Goal: Information Seeking & Learning: Understand process/instructions

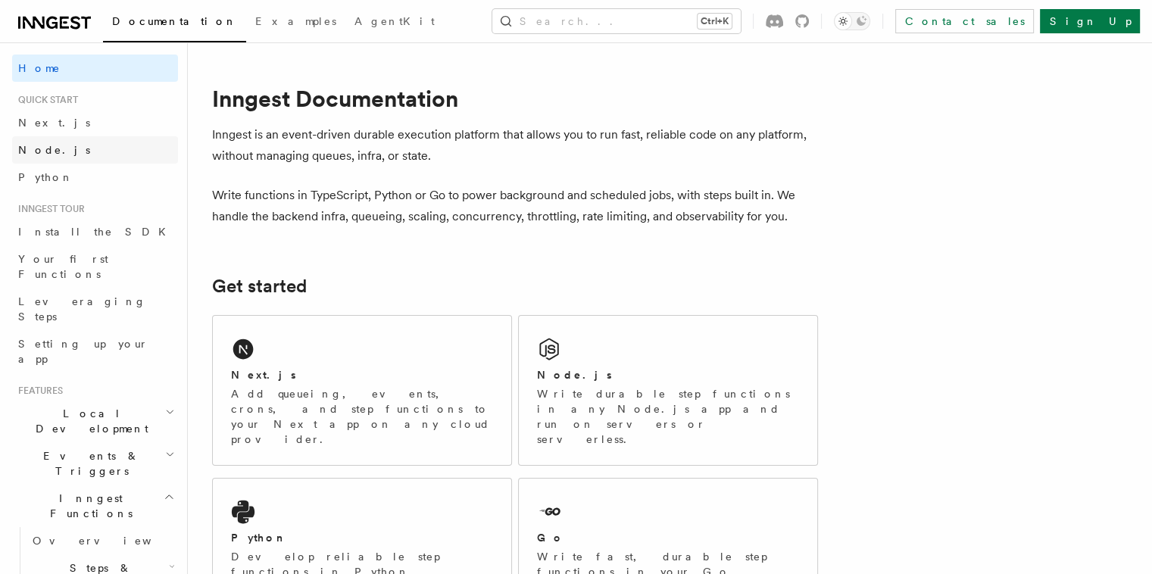
click at [45, 151] on span "Node.js" at bounding box center [54, 150] width 72 height 12
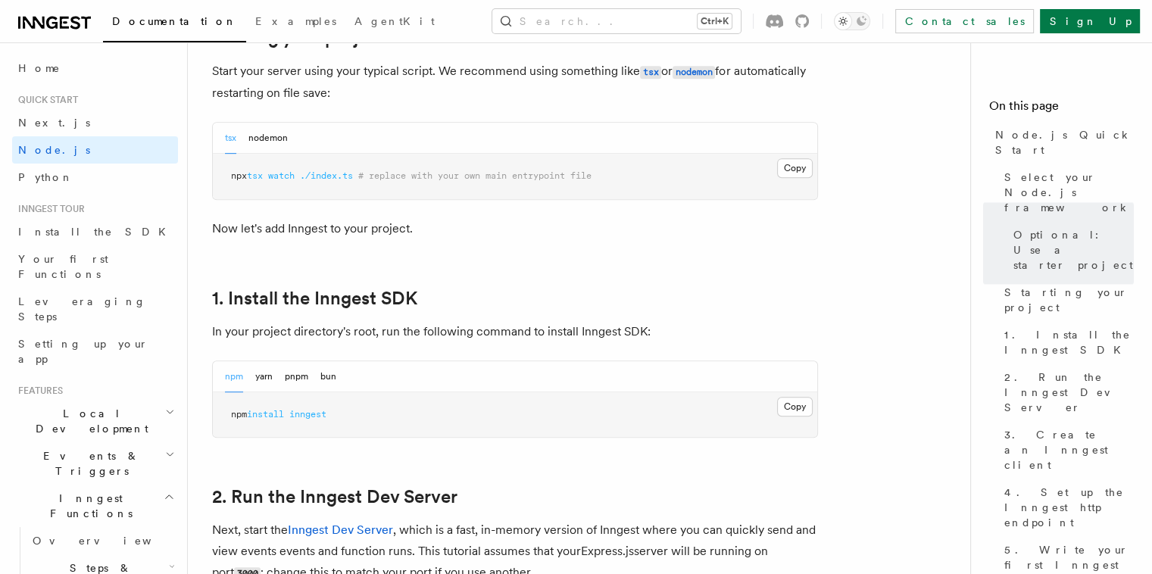
scroll to position [909, 0]
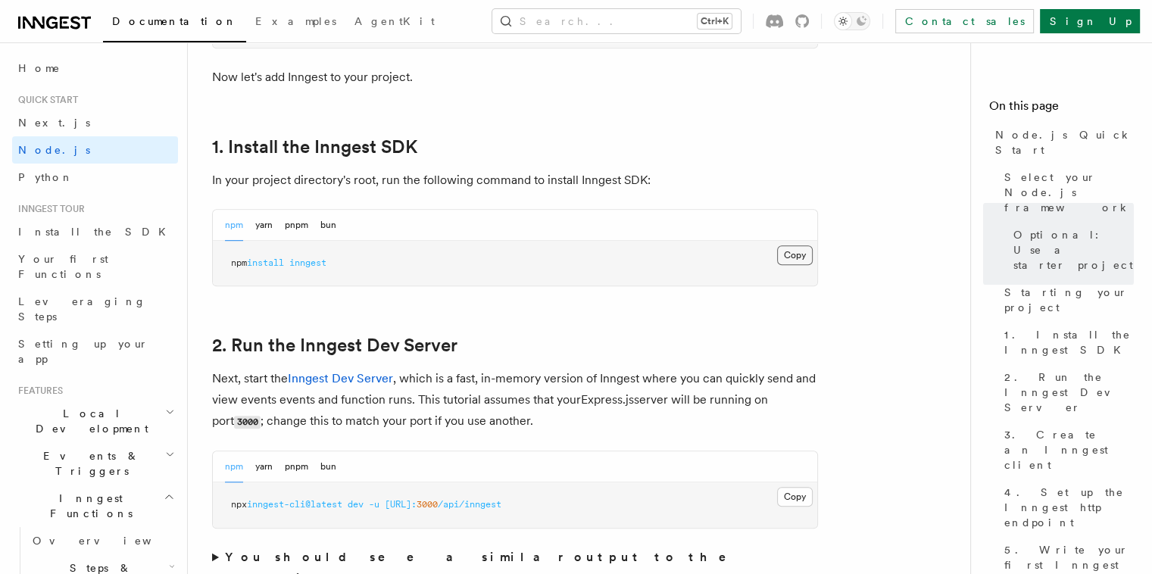
click at [787, 257] on button "Copy Copied" at bounding box center [795, 255] width 36 height 20
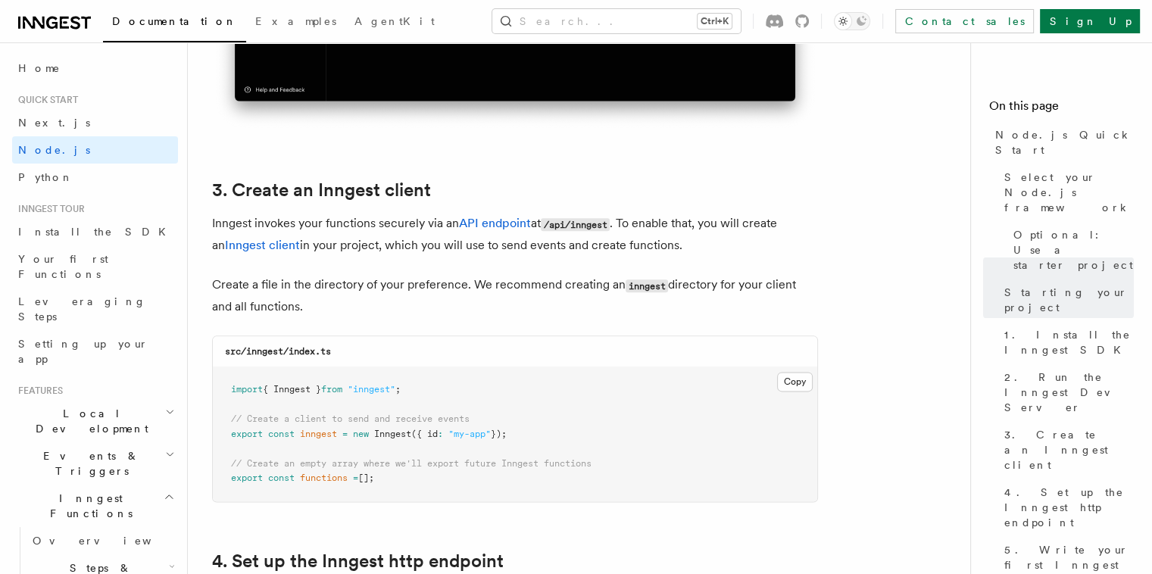
scroll to position [1893, 0]
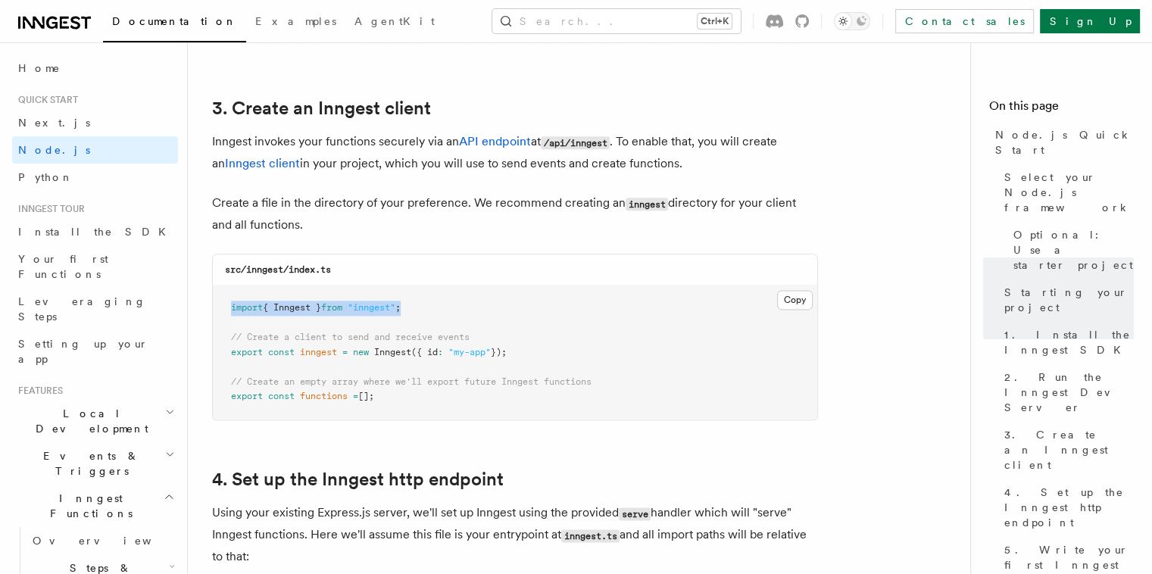
drag, startPoint x: 230, startPoint y: 310, endPoint x: 497, endPoint y: 309, distance: 267.3
click at [497, 309] on pre "import { Inngest } from "inngest" ; // Create a client to send and receive even…" at bounding box center [515, 352] width 604 height 134
copy span "import { Inngest } from "inngest" ;"
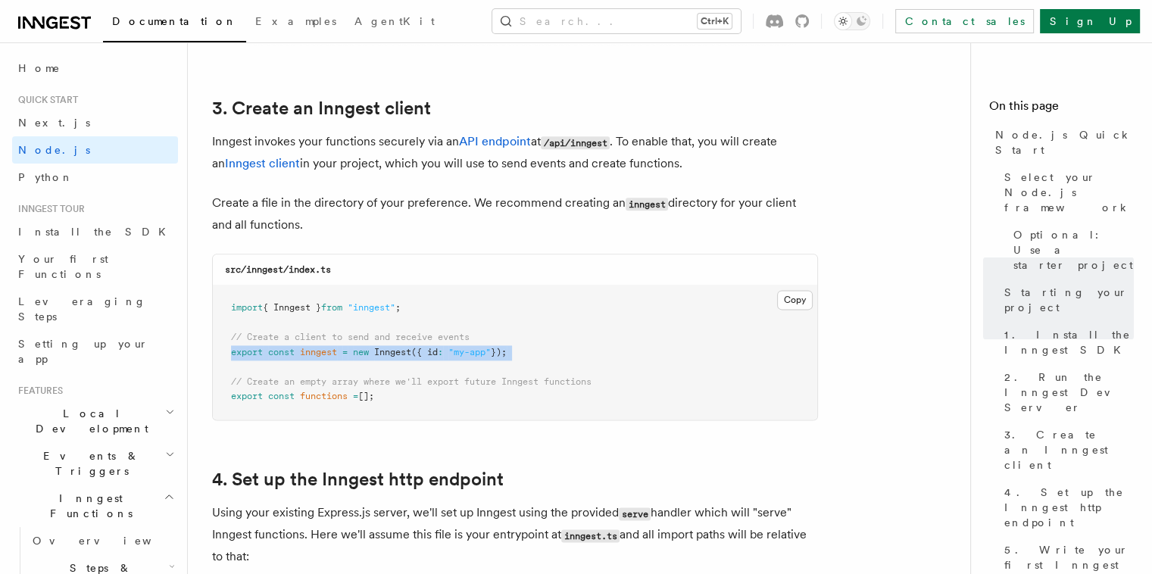
drag, startPoint x: 232, startPoint y: 353, endPoint x: 533, endPoint y: 361, distance: 301.5
click at [533, 361] on pre "import { Inngest } from "inngest" ; // Create a client to send and receive even…" at bounding box center [515, 352] width 604 height 134
copy code "export const inngest = new Inngest ({ id : "my-app" });"
drag, startPoint x: 232, startPoint y: 401, endPoint x: 409, endPoint y: 404, distance: 176.4
click at [403, 404] on pre "import { Inngest } from "inngest" ; // Create a client to send and receive even…" at bounding box center [515, 352] width 604 height 134
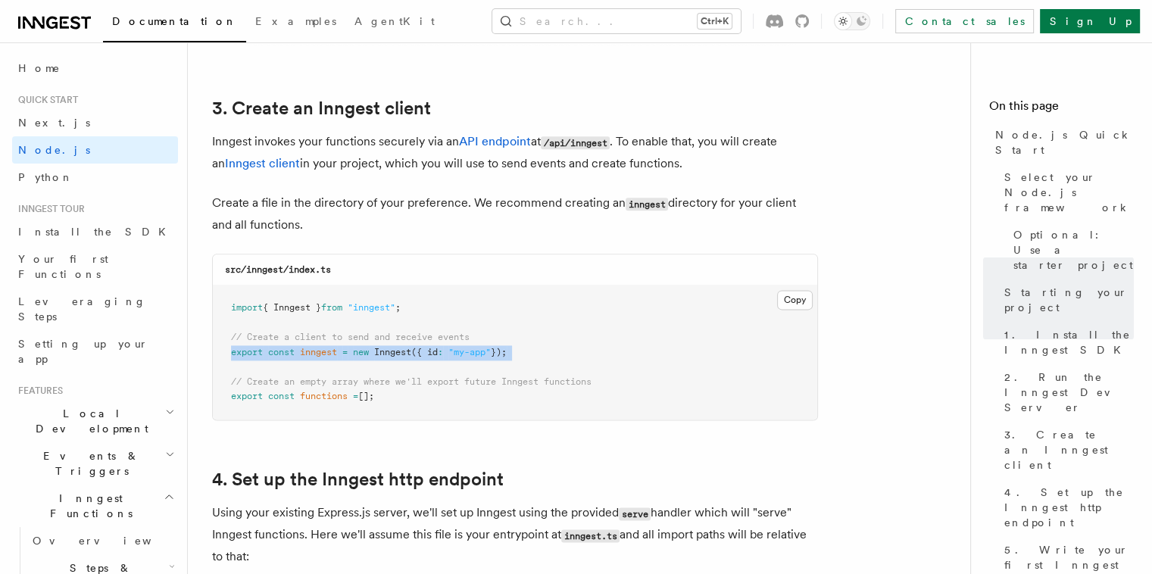
copy span "export const functions = [];"
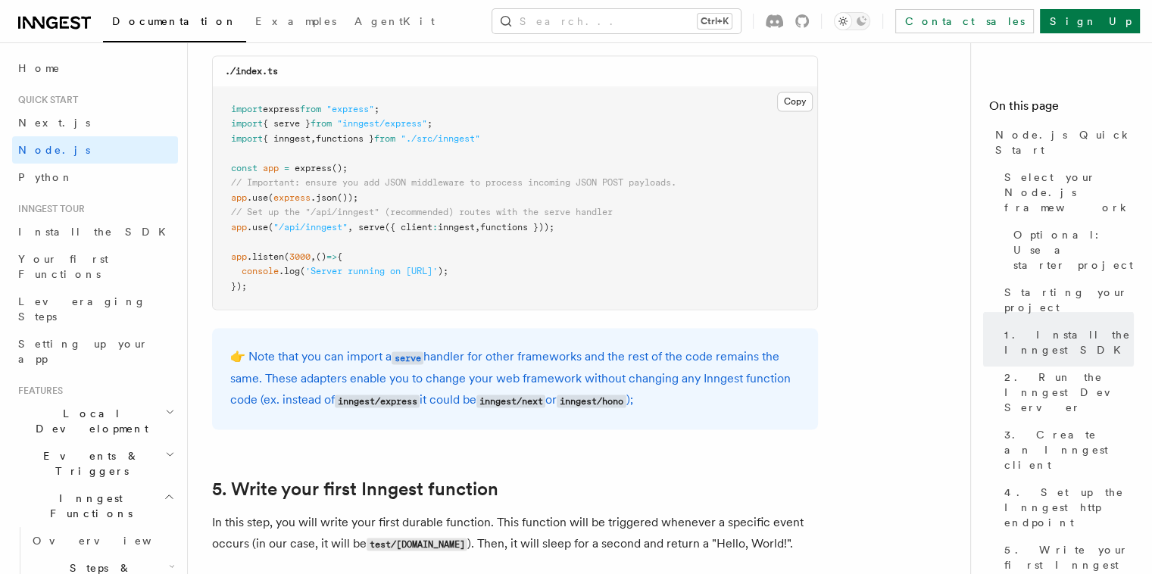
scroll to position [2347, 0]
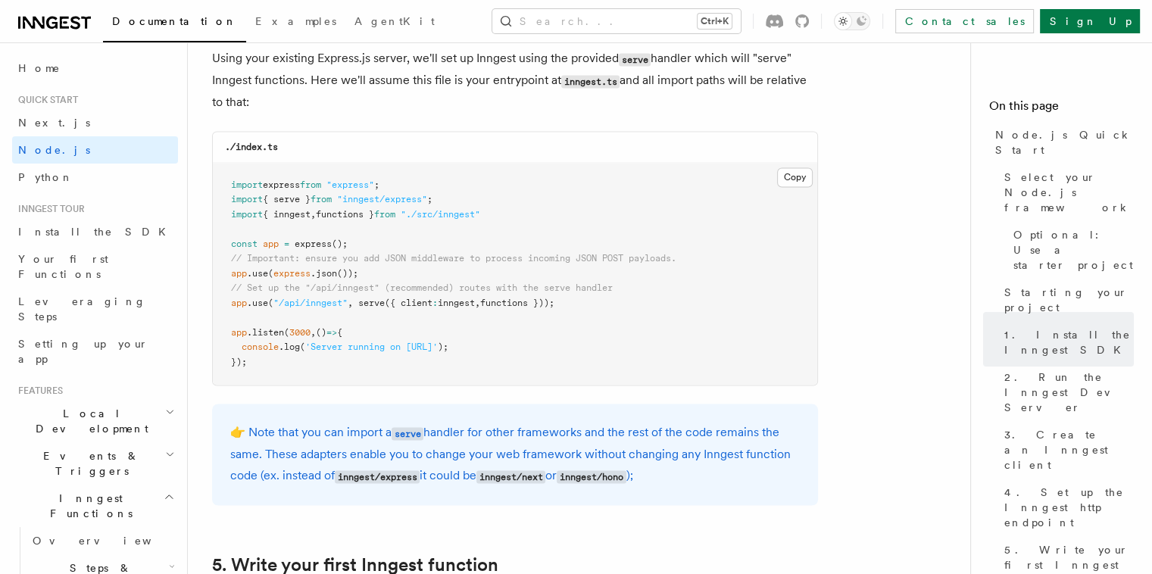
drag, startPoint x: 231, startPoint y: 305, endPoint x: 591, endPoint y: 307, distance: 359.6
click at [591, 307] on pre "import express from "express" ; import { serve } from "inngest/express" ; impor…" at bounding box center [515, 274] width 604 height 223
copy span "app .use ( "/api/inngest" , serve ({ client : inngest , functions }));"
drag, startPoint x: 509, startPoint y: 214, endPoint x: 204, endPoint y: 204, distance: 305.3
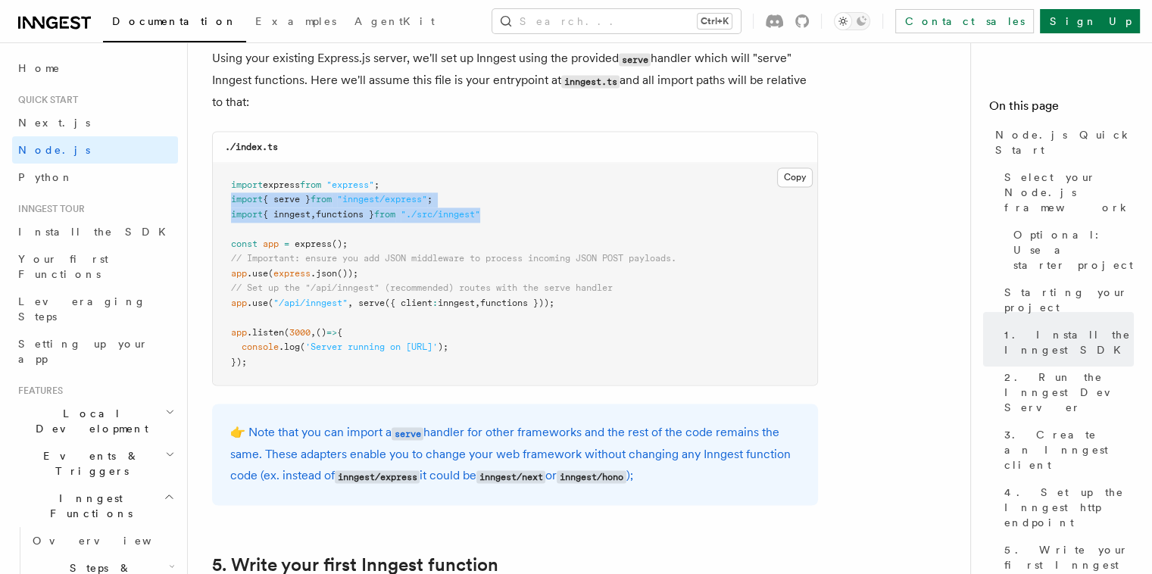
copy code "import { serve } from "inngest/express" ; import { inngest , functions } from "…"
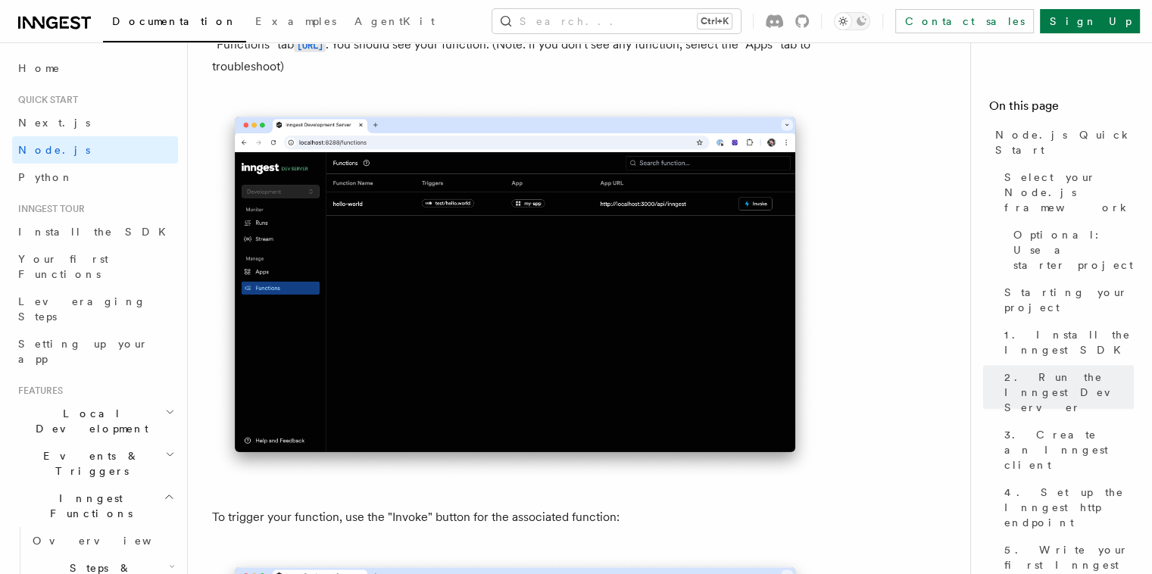
scroll to position [3331, 0]
